Goal: Transaction & Acquisition: Subscribe to service/newsletter

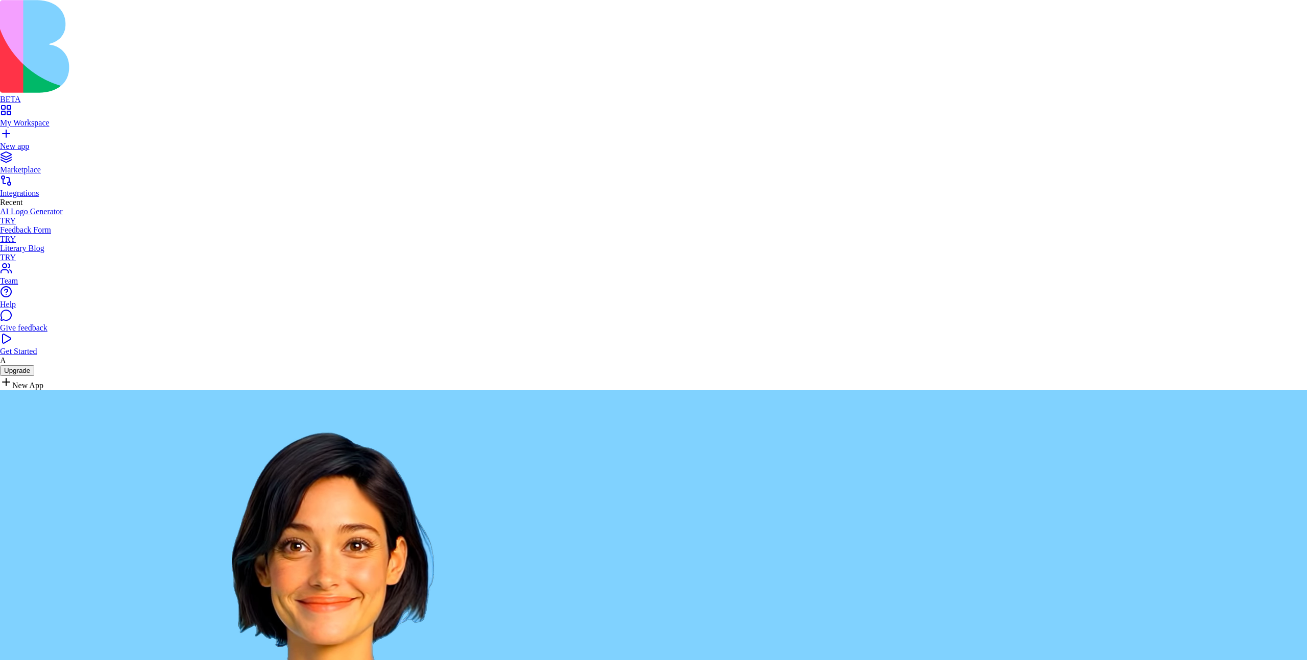
drag, startPoint x: 416, startPoint y: 210, endPoint x: 462, endPoint y: 231, distance: 50.3
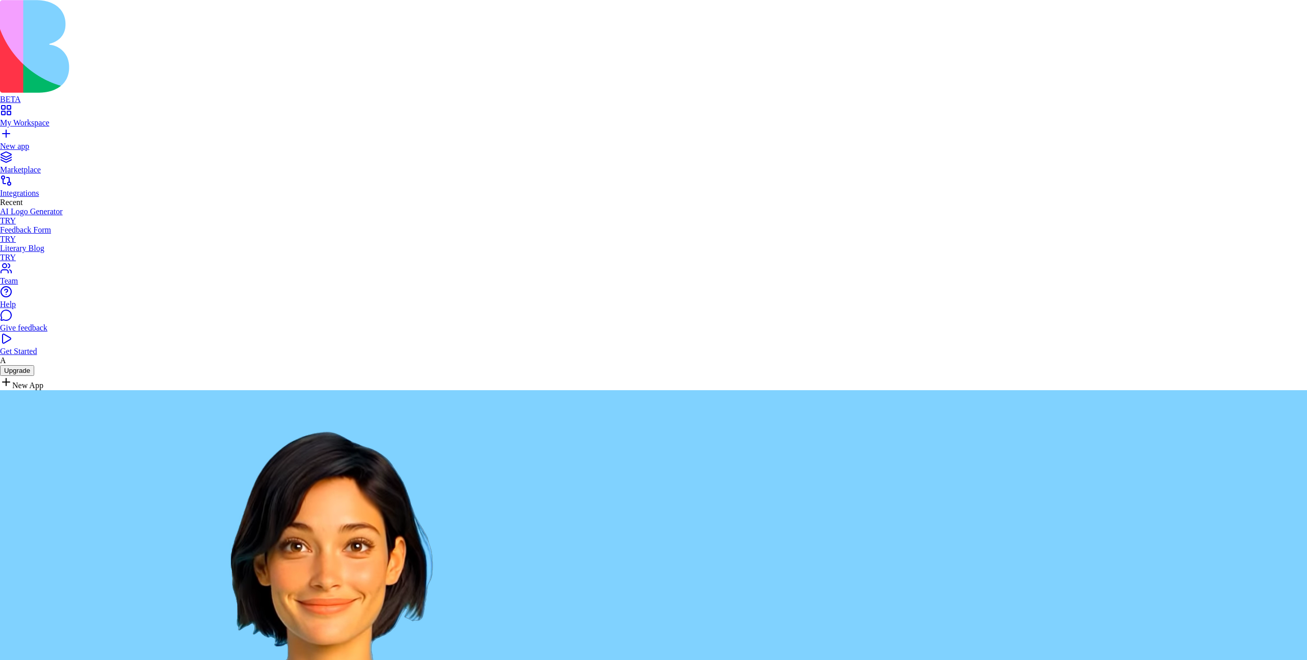
copy h1 "Your business trial has ended"
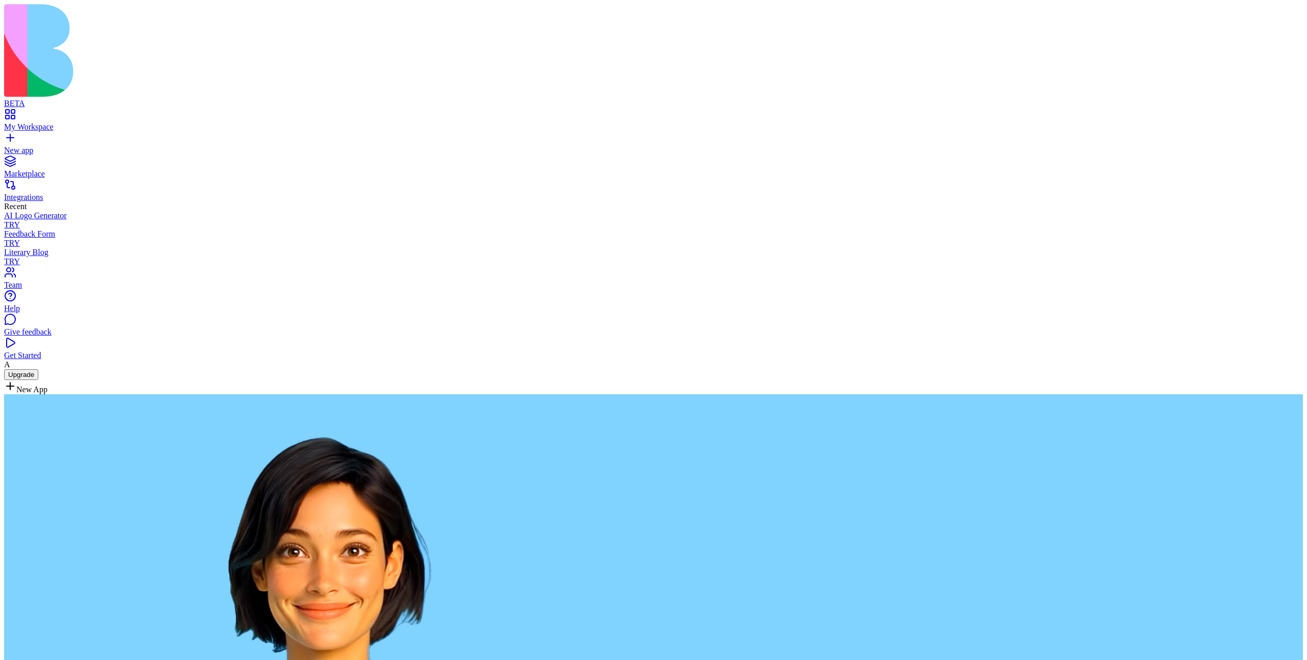
click at [59, 122] on div "My Workspace" at bounding box center [653, 126] width 1298 height 9
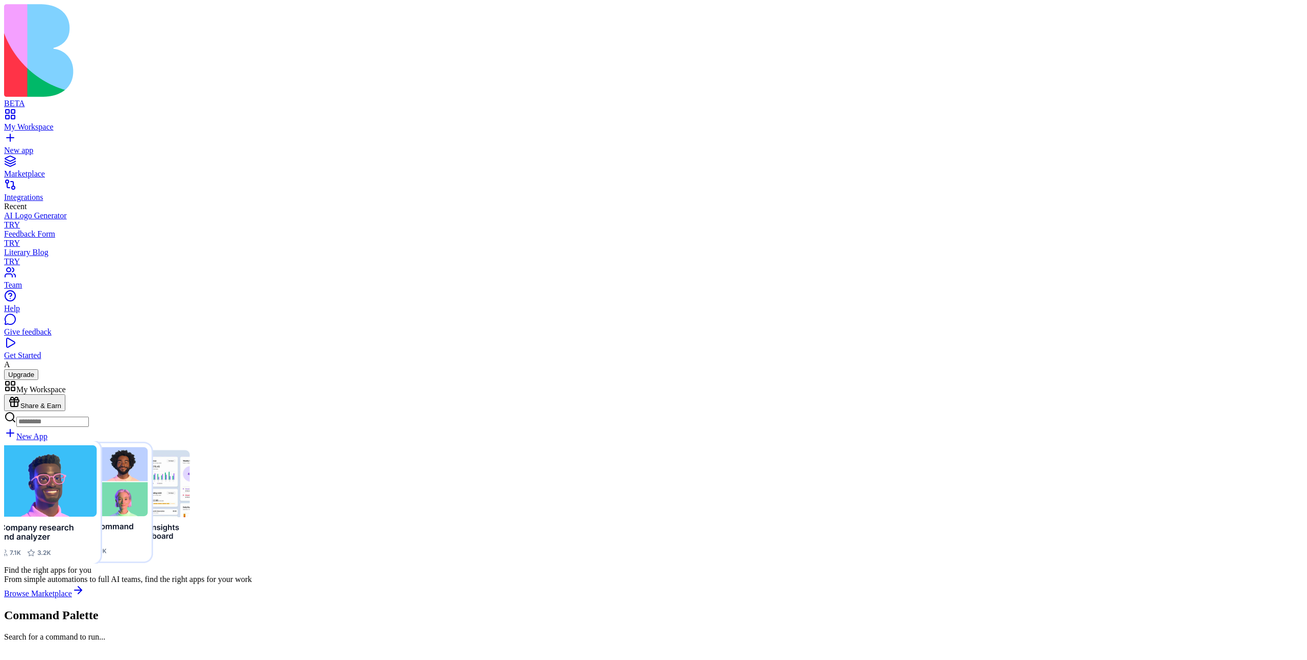
click at [47, 169] on div "Marketplace" at bounding box center [653, 173] width 1298 height 9
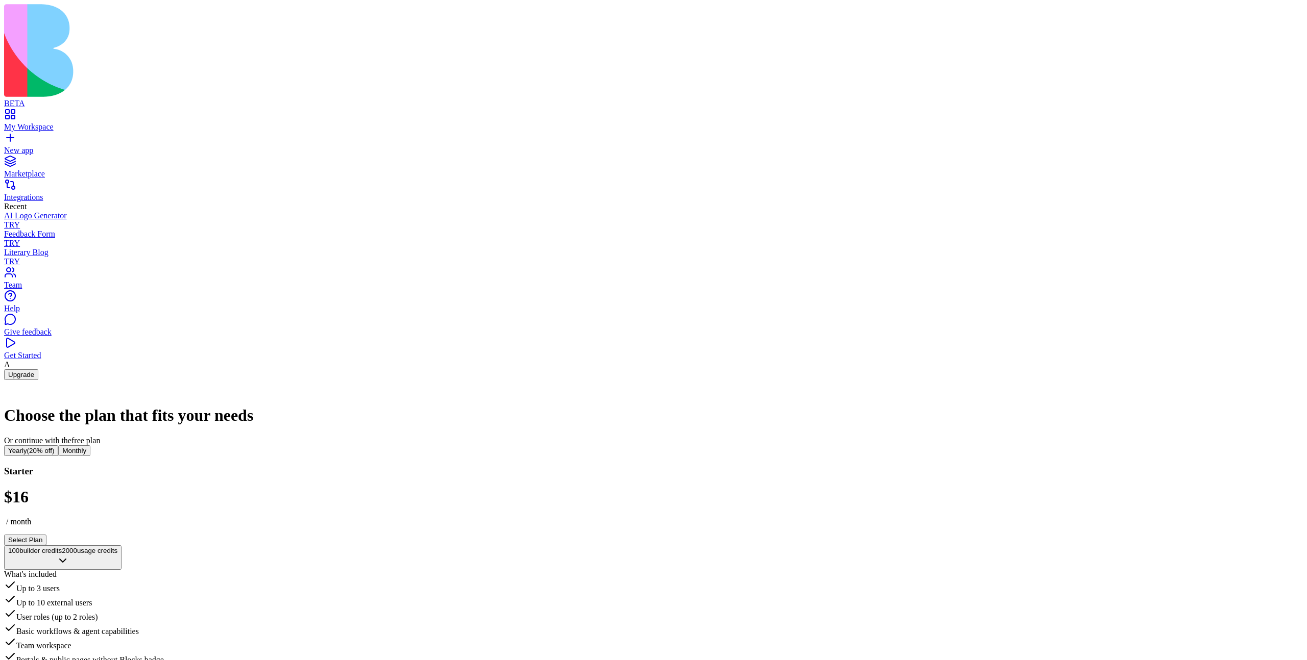
click at [46, 535] on button "Select Plan" at bounding box center [25, 540] width 42 height 11
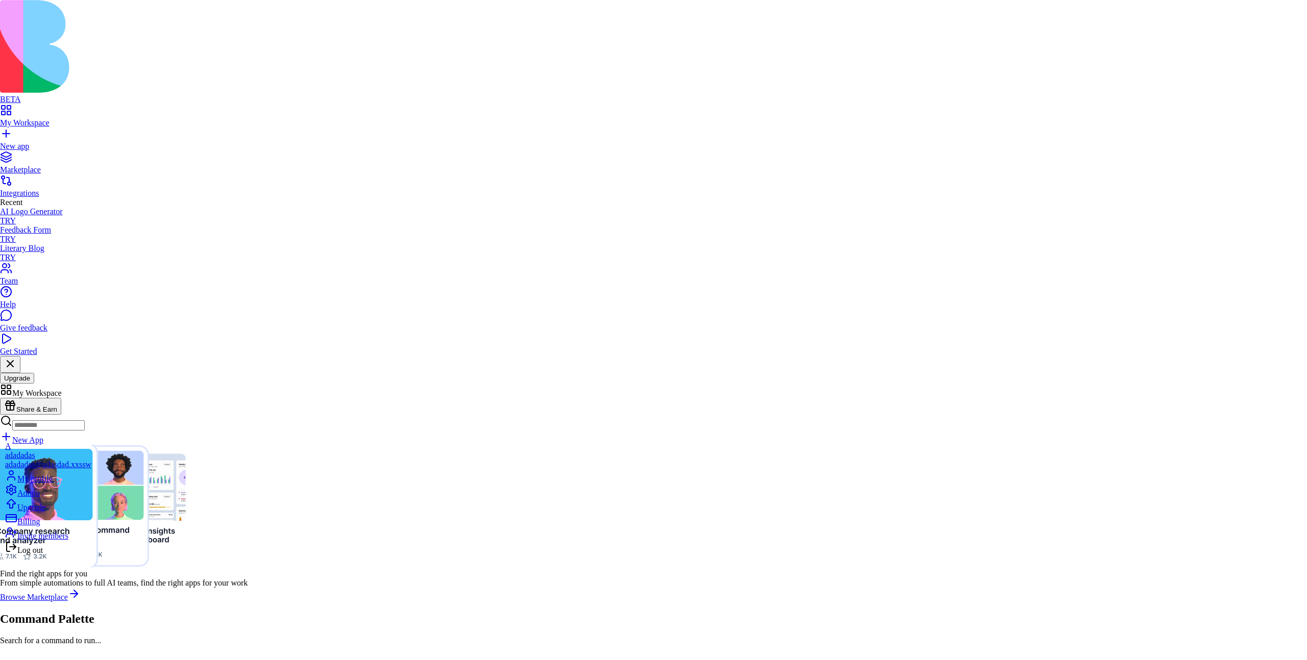
click at [326, 483] on html "BETA My Workspace New app Marketplace Integrations Recent AI Logo Generator TRY…" at bounding box center [653, 327] width 1307 height 654
click at [56, 527] on div "Billing" at bounding box center [48, 519] width 86 height 14
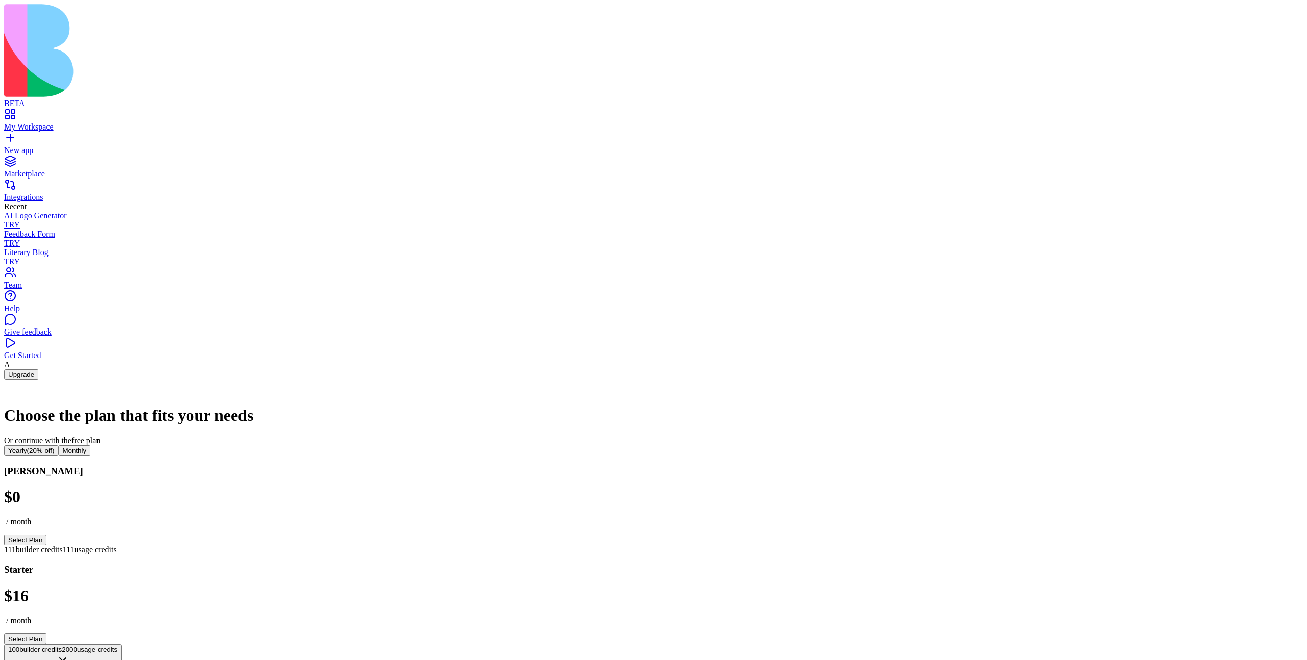
click at [35, 160] on link "Marketplace" at bounding box center [653, 169] width 1298 height 18
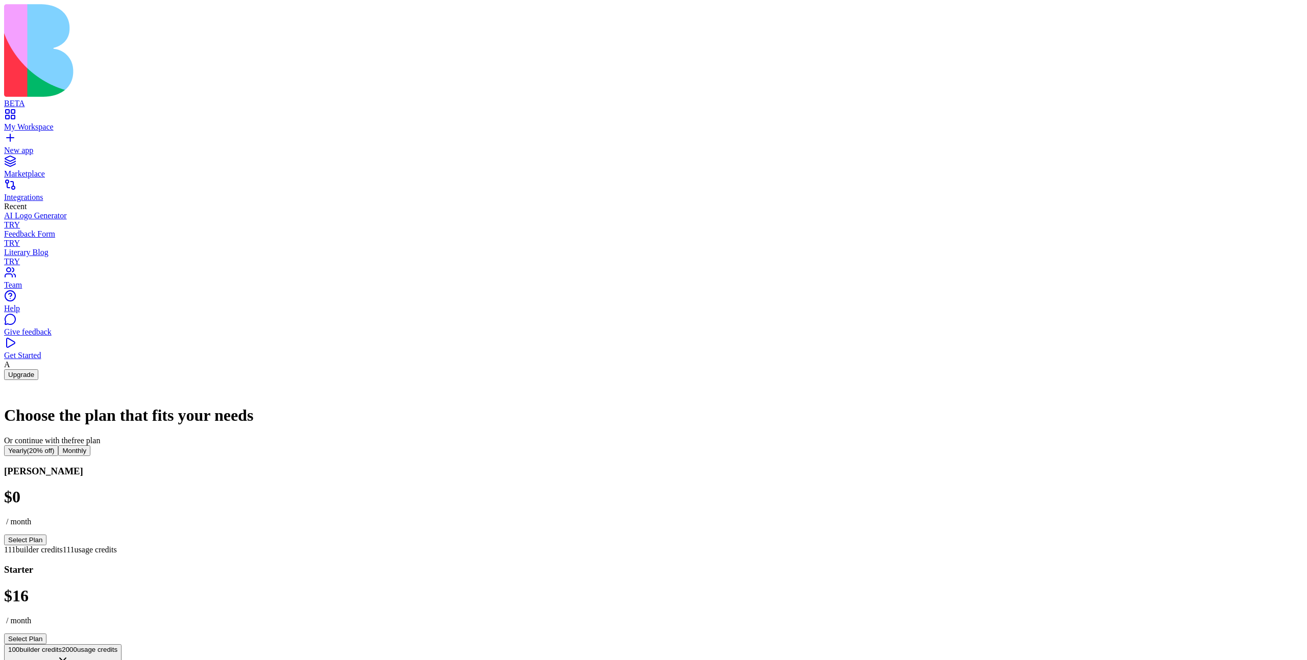
click at [46, 535] on button "Select Plan" at bounding box center [25, 540] width 42 height 11
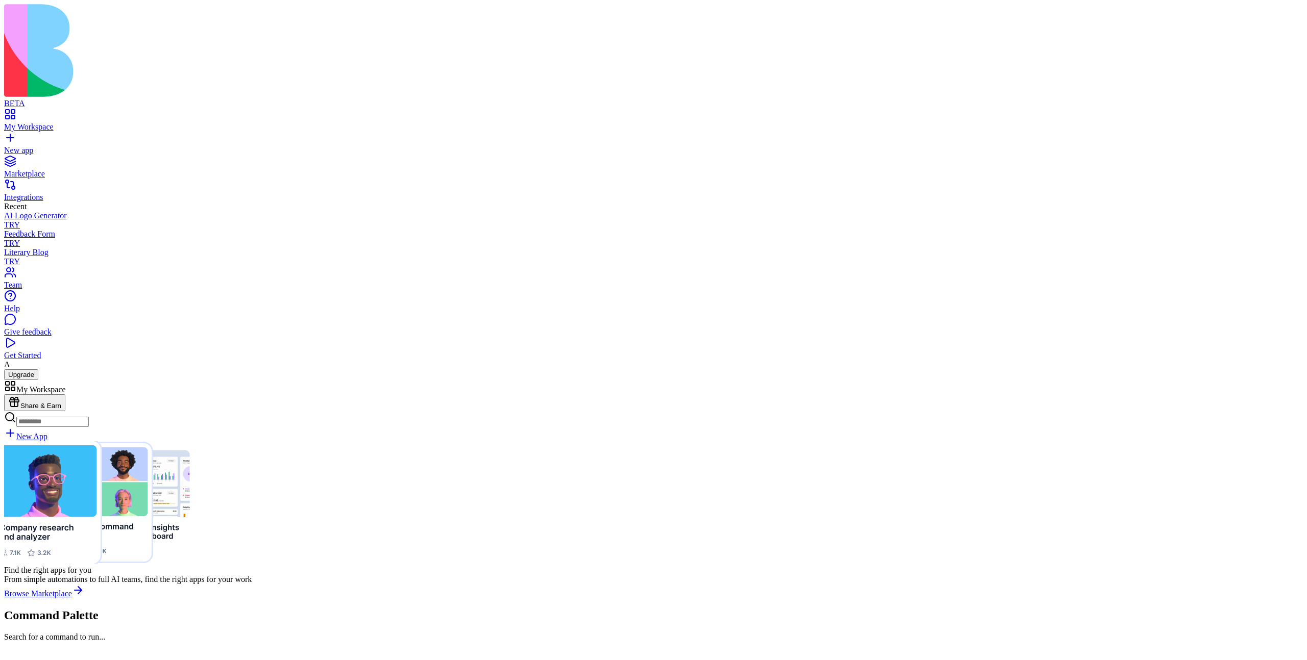
click at [84, 589] on link "Browse Marketplace" at bounding box center [44, 593] width 80 height 9
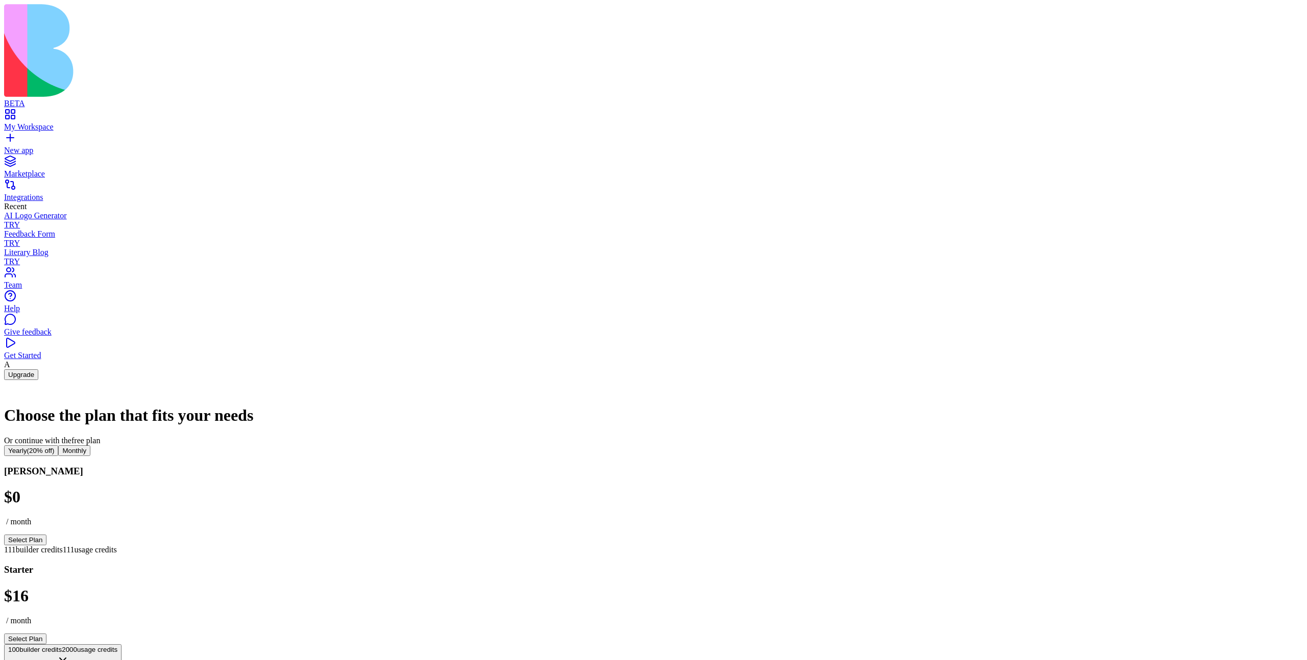
click at [46, 535] on button "Select Plan" at bounding box center [25, 540] width 42 height 11
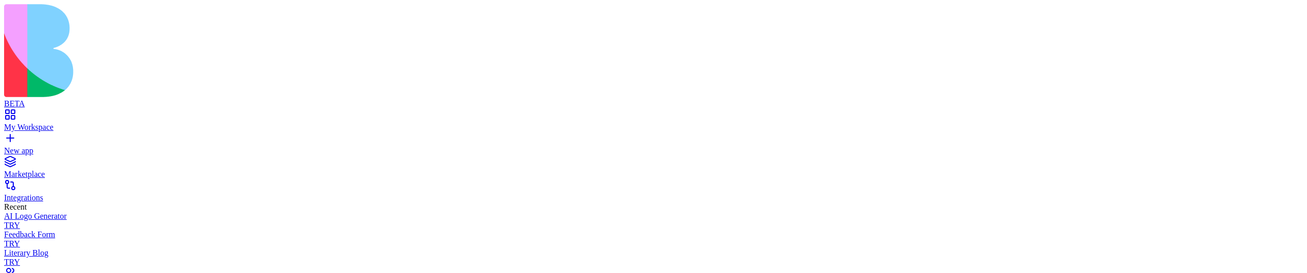
click at [58, 146] on div "New app" at bounding box center [653, 150] width 1298 height 9
click at [67, 122] on div "My Workspace" at bounding box center [653, 126] width 1298 height 9
click at [82, 169] on div "Marketplace" at bounding box center [653, 173] width 1298 height 9
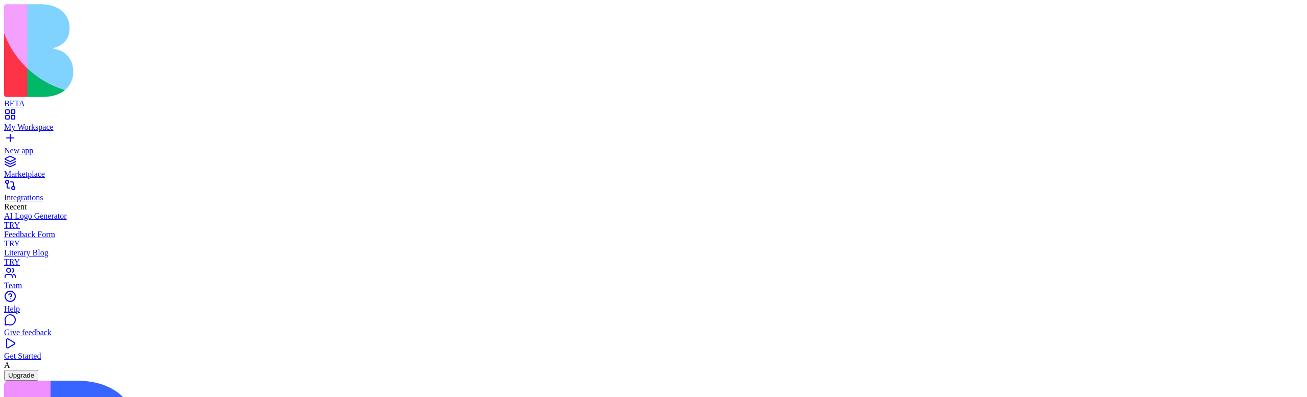
click at [40, 122] on div "My Workspace" at bounding box center [653, 126] width 1298 height 9
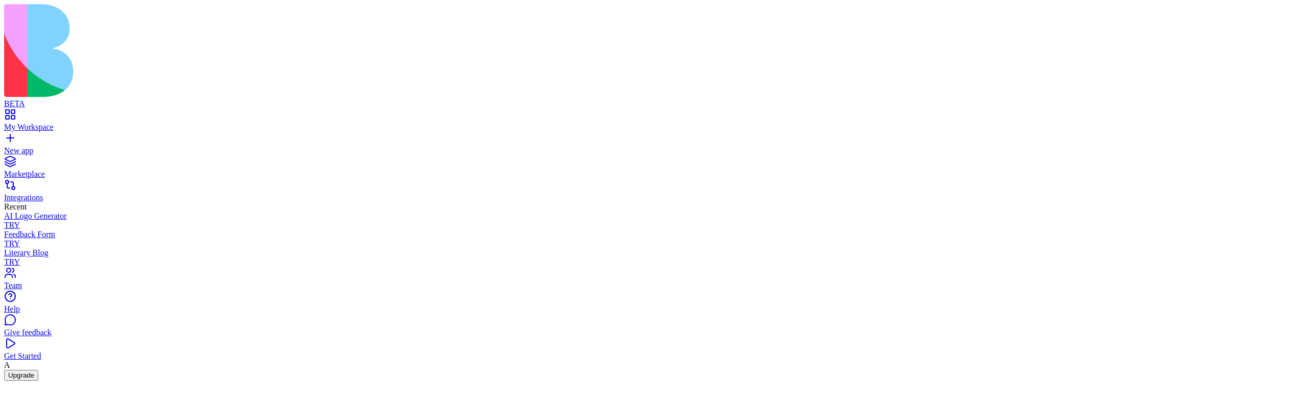
click at [105, 169] on div "Marketplace" at bounding box center [653, 173] width 1298 height 9
click at [105, 137] on link "New app" at bounding box center [653, 146] width 1298 height 18
